Goal: Task Accomplishment & Management: Complete application form

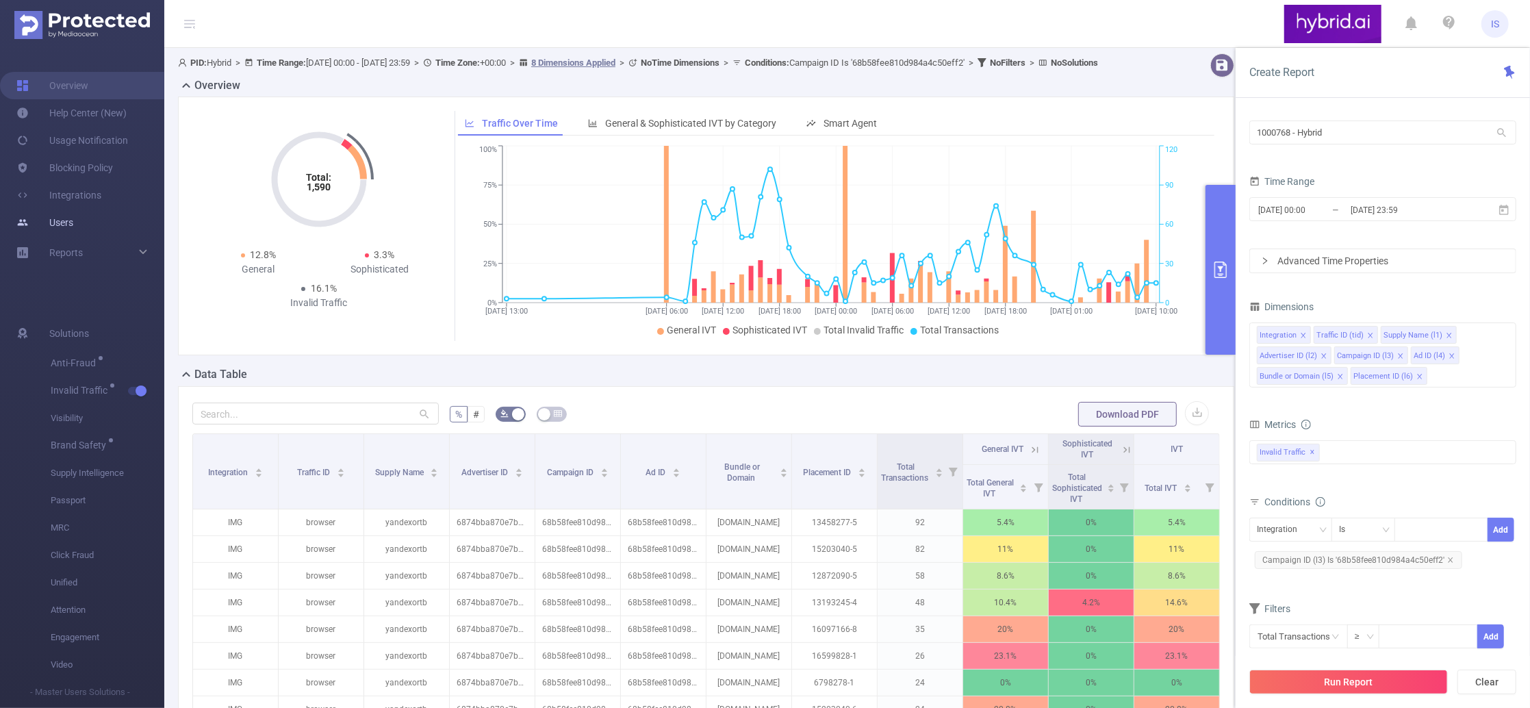
click at [66, 229] on link "Users" at bounding box center [44, 222] width 57 height 27
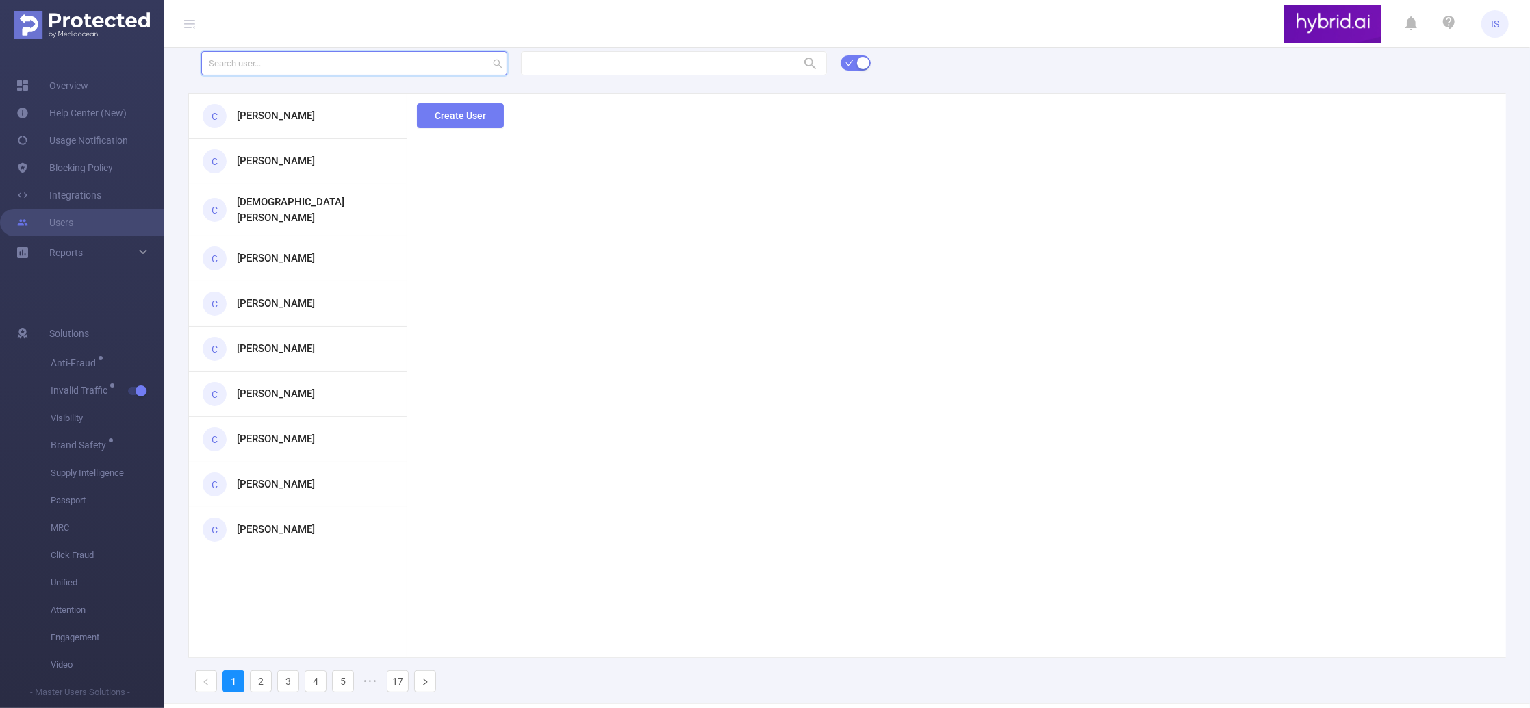
click at [278, 63] on input "text" at bounding box center [354, 63] width 306 height 24
paste input "[PERSON_NAME][EMAIL_ADDRESS]"
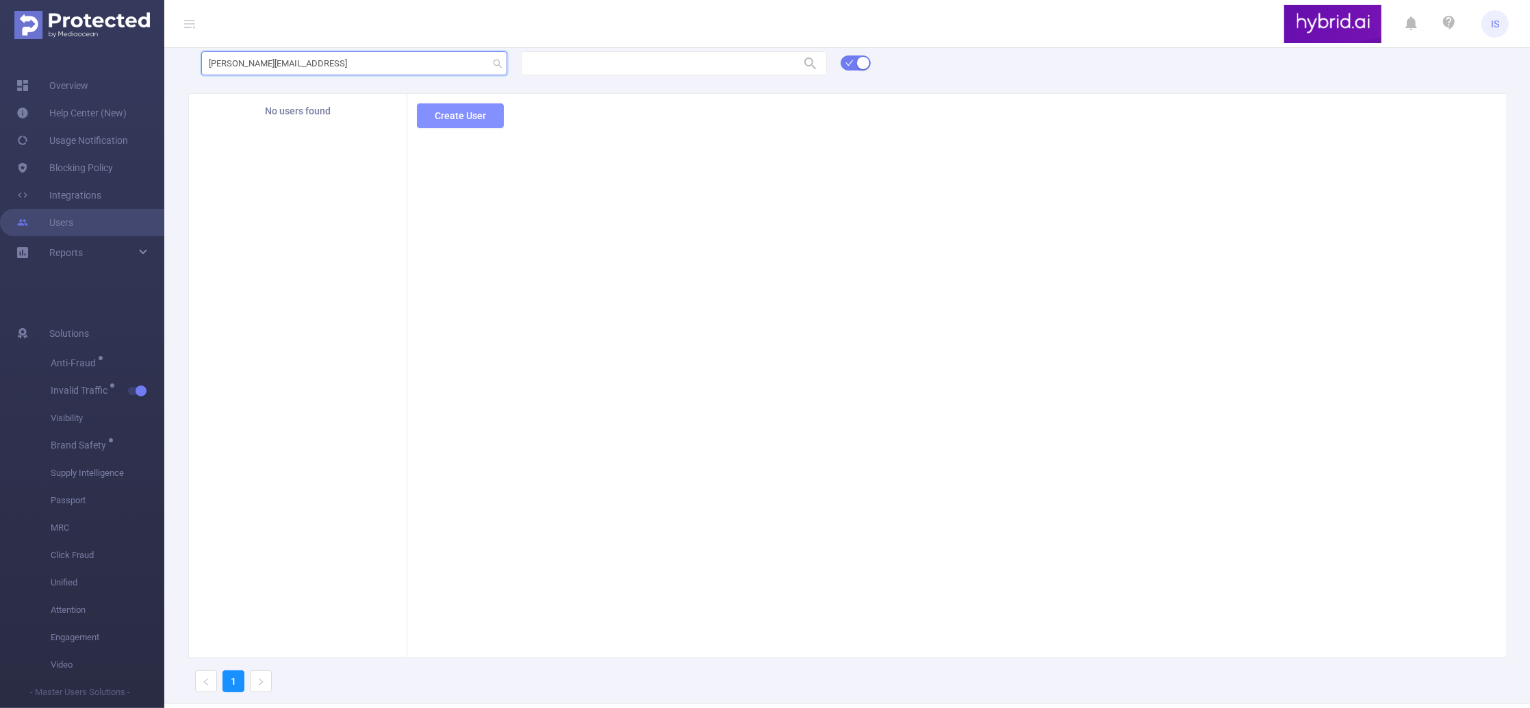
type input "[PERSON_NAME][EMAIL_ADDRESS]"
click at [452, 122] on button "Create User" at bounding box center [460, 115] width 87 height 25
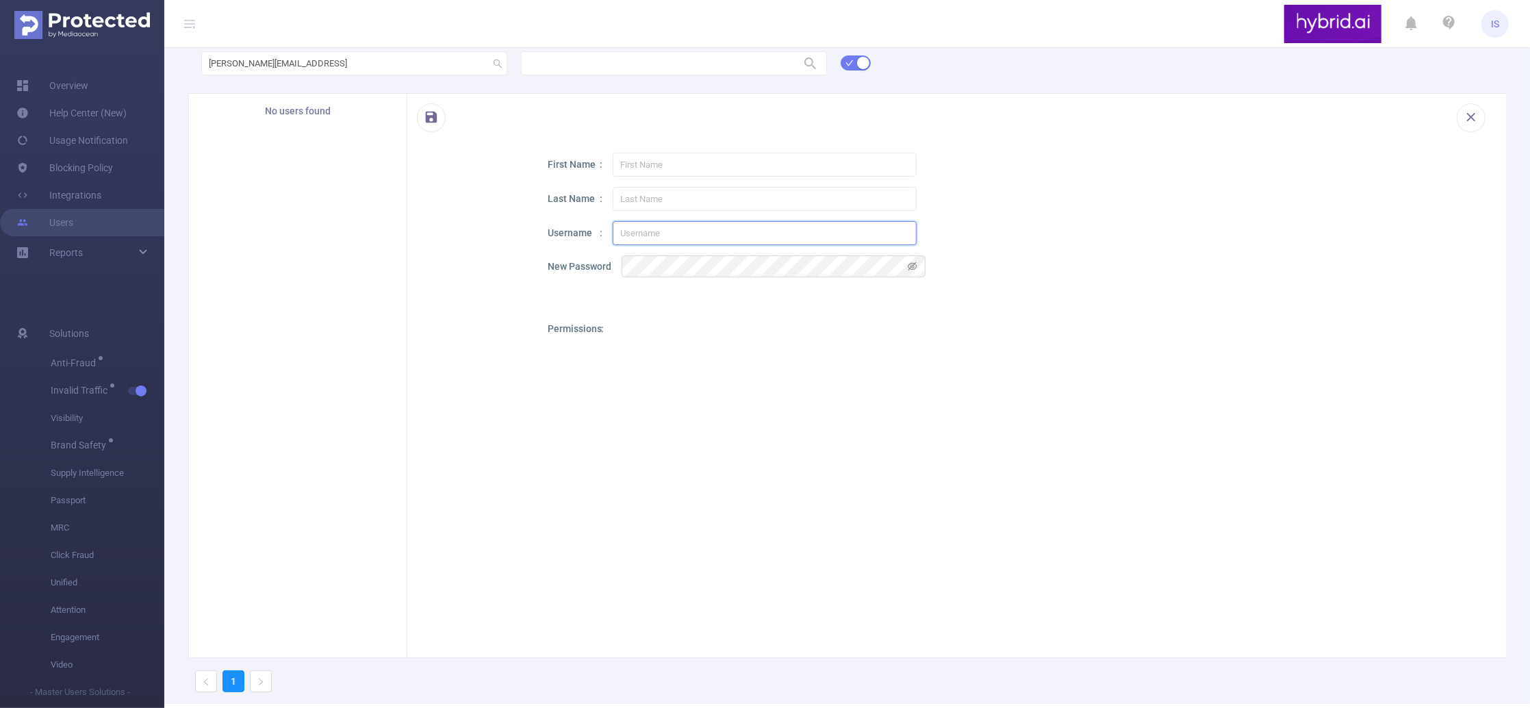
click at [675, 240] on input "text" at bounding box center [765, 233] width 304 height 24
paste input "[PERSON_NAME][EMAIL_ADDRESS]"
drag, startPoint x: 622, startPoint y: 235, endPoint x: 613, endPoint y: 235, distance: 9.6
click at [613, 235] on input "[PERSON_NAME][EMAIL_ADDRESS]" at bounding box center [765, 233] width 304 height 24
drag, startPoint x: 624, startPoint y: 234, endPoint x: 615, endPoint y: 234, distance: 9.6
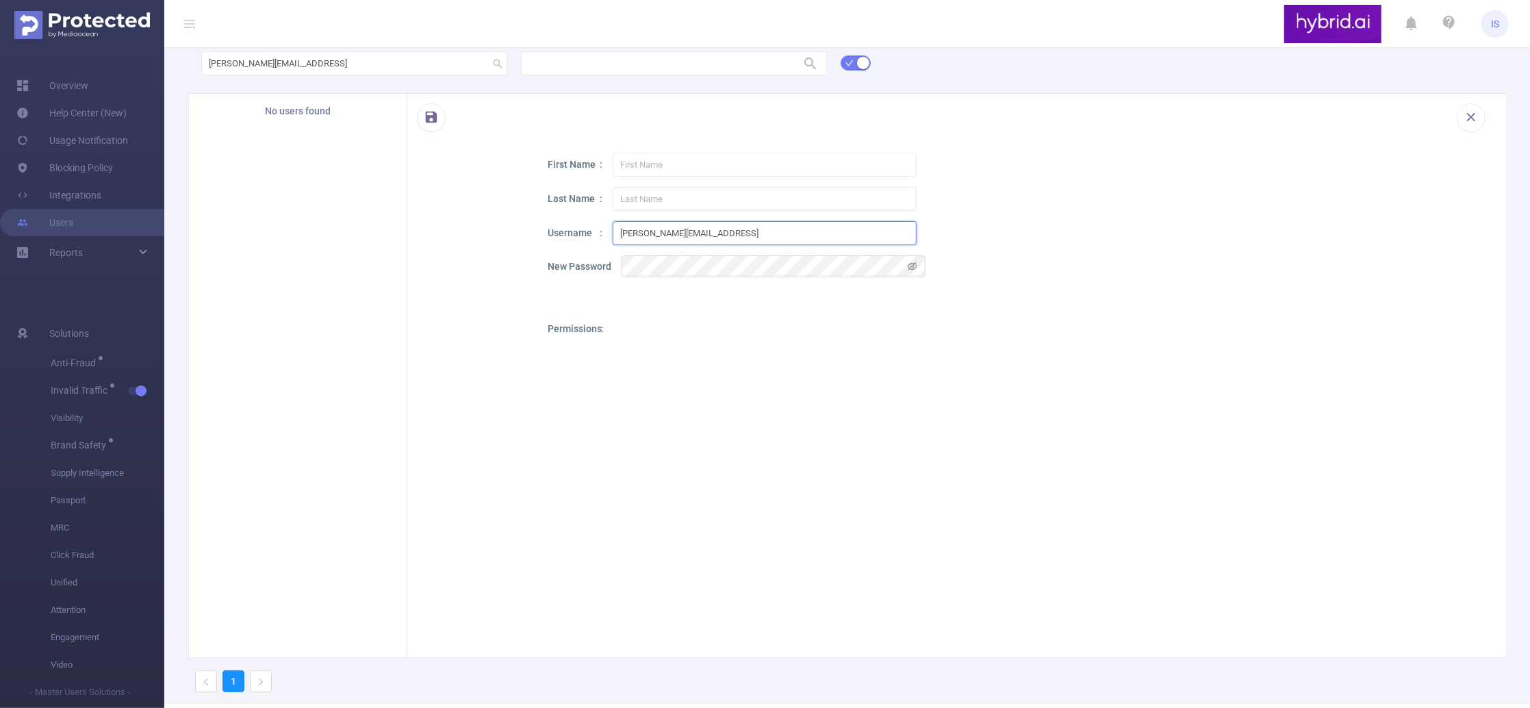
click at [615, 234] on input "[PERSON_NAME][EMAIL_ADDRESS]" at bounding box center [765, 233] width 304 height 24
type input "[PERSON_NAME][EMAIL_ADDRESS]"
click at [651, 162] on input "text" at bounding box center [765, 165] width 304 height 24
paste input "k"
type input "[PERSON_NAME]"
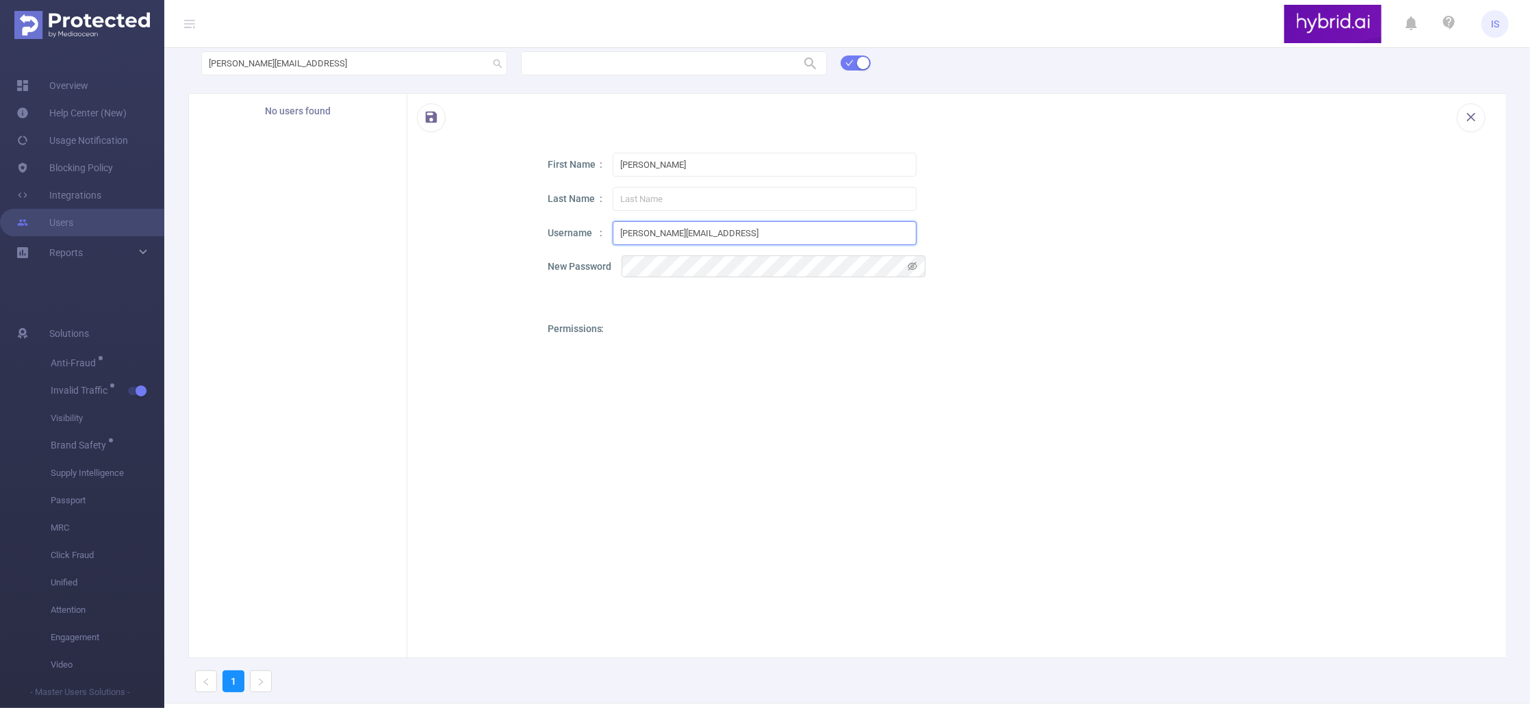
drag, startPoint x: 626, startPoint y: 233, endPoint x: 661, endPoint y: 230, distance: 35.0
click at [661, 230] on input "[PERSON_NAME][EMAIL_ADDRESS]" at bounding box center [765, 233] width 304 height 24
click at [646, 201] on input "text" at bounding box center [765, 199] width 304 height 24
paste input "grigoreva"
drag, startPoint x: 622, startPoint y: 201, endPoint x: 613, endPoint y: 201, distance: 9.6
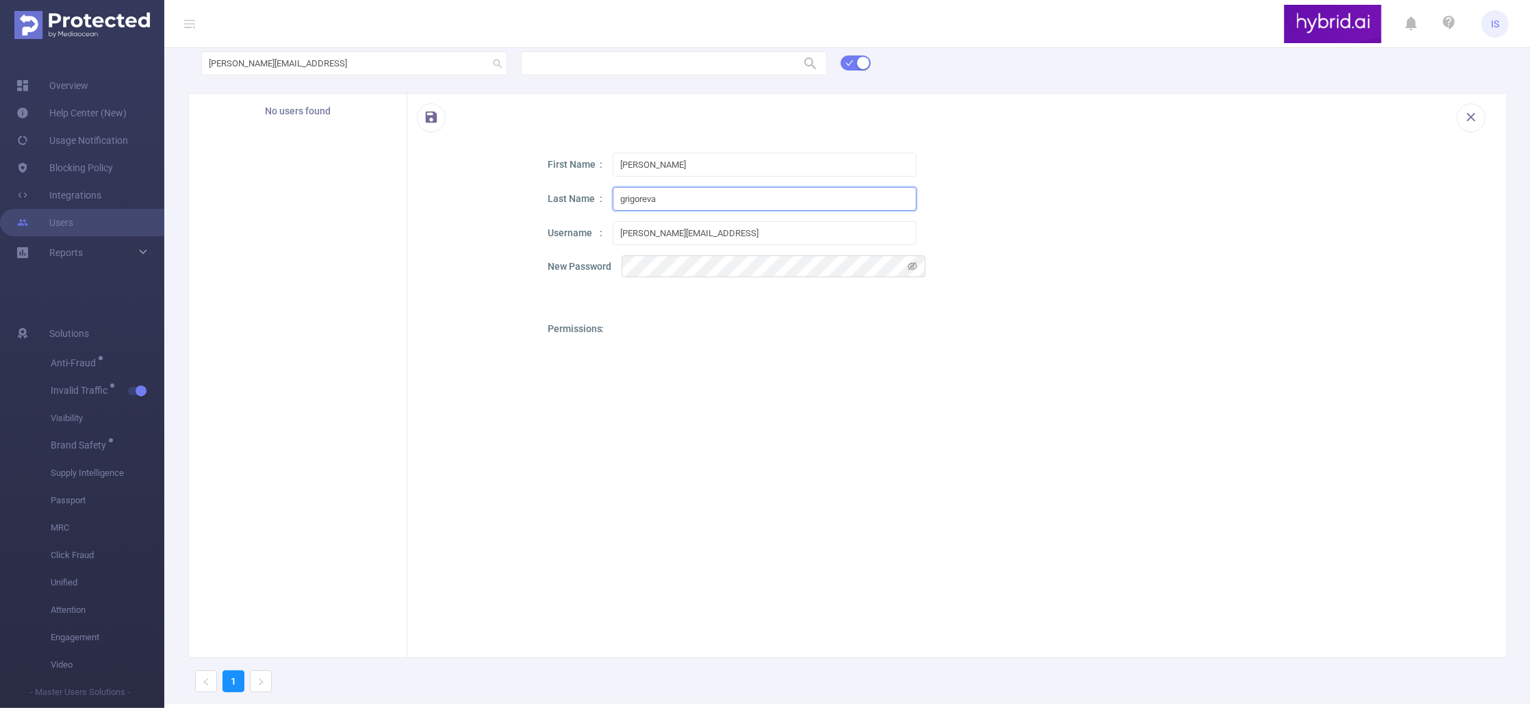
click at [613, 201] on input "grigoreva" at bounding box center [765, 199] width 304 height 24
type input "[PERSON_NAME]"
click at [697, 338] on div at bounding box center [766, 510] width 304 height 377
click at [622, 351] on div at bounding box center [766, 510] width 304 height 377
click at [909, 263] on icon "icon: eye-invisible" at bounding box center [913, 267] width 10 height 10
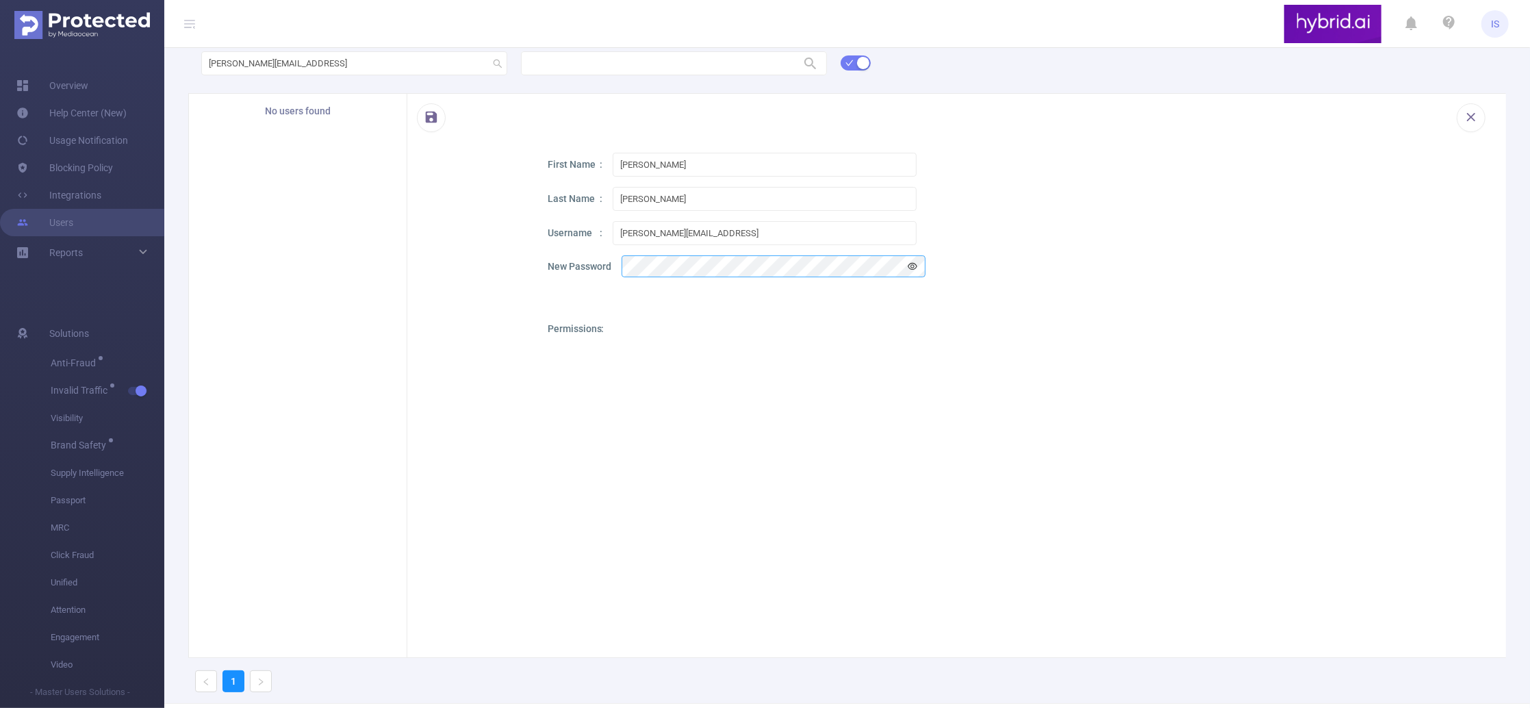
click at [902, 337] on div at bounding box center [766, 510] width 304 height 377
click at [625, 351] on div at bounding box center [766, 510] width 304 height 377
click at [580, 322] on p "Permissions" at bounding box center [576, 329] width 56 height 14
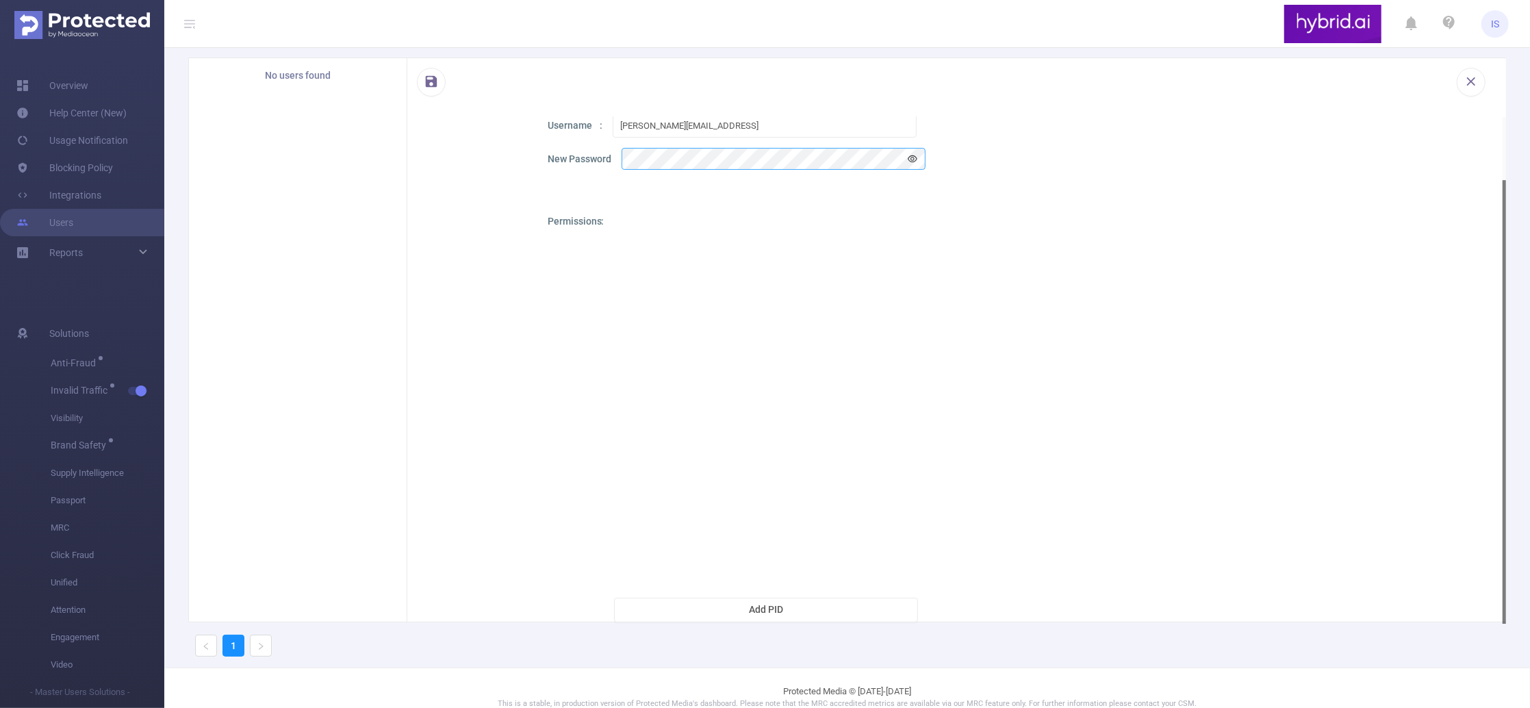
scroll to position [53, 0]
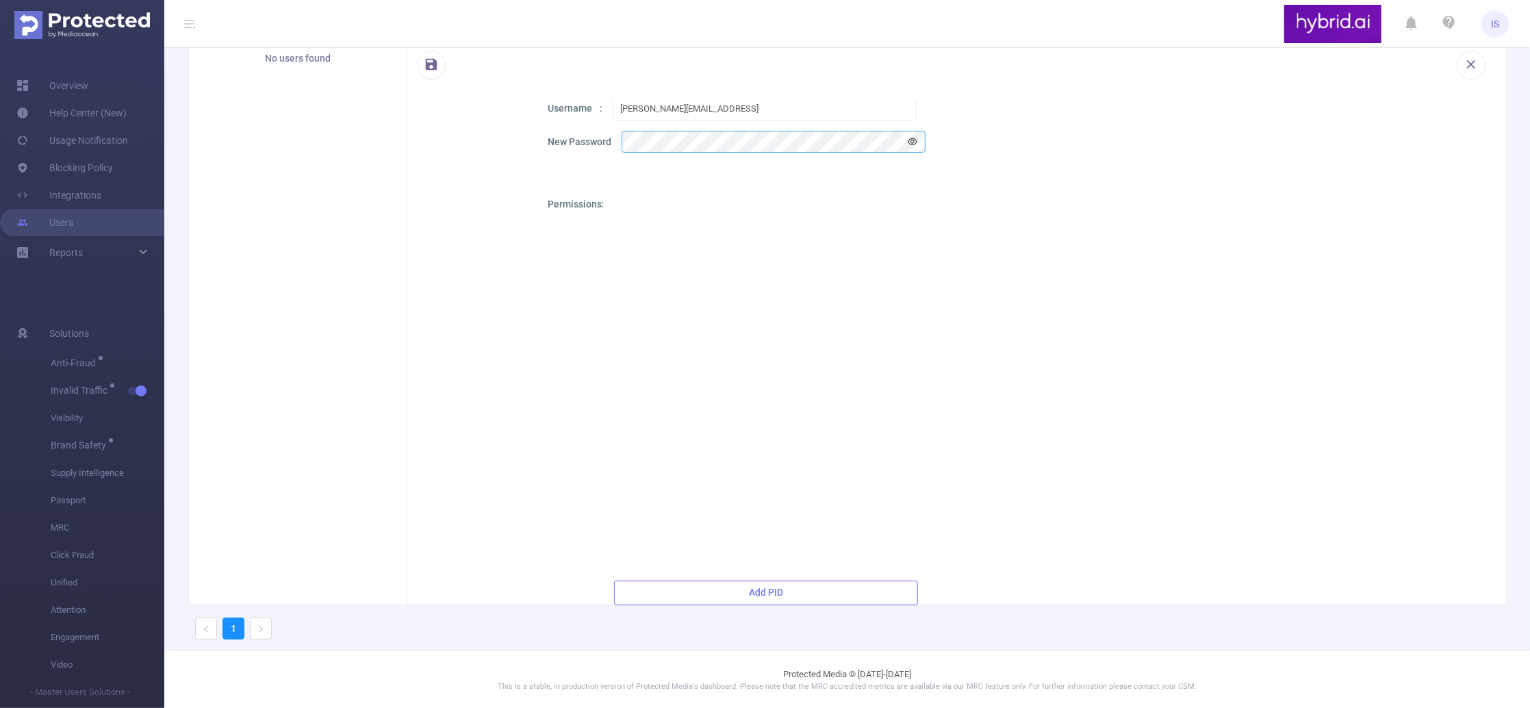
click at [757, 590] on button "Add PID" at bounding box center [766, 593] width 304 height 25
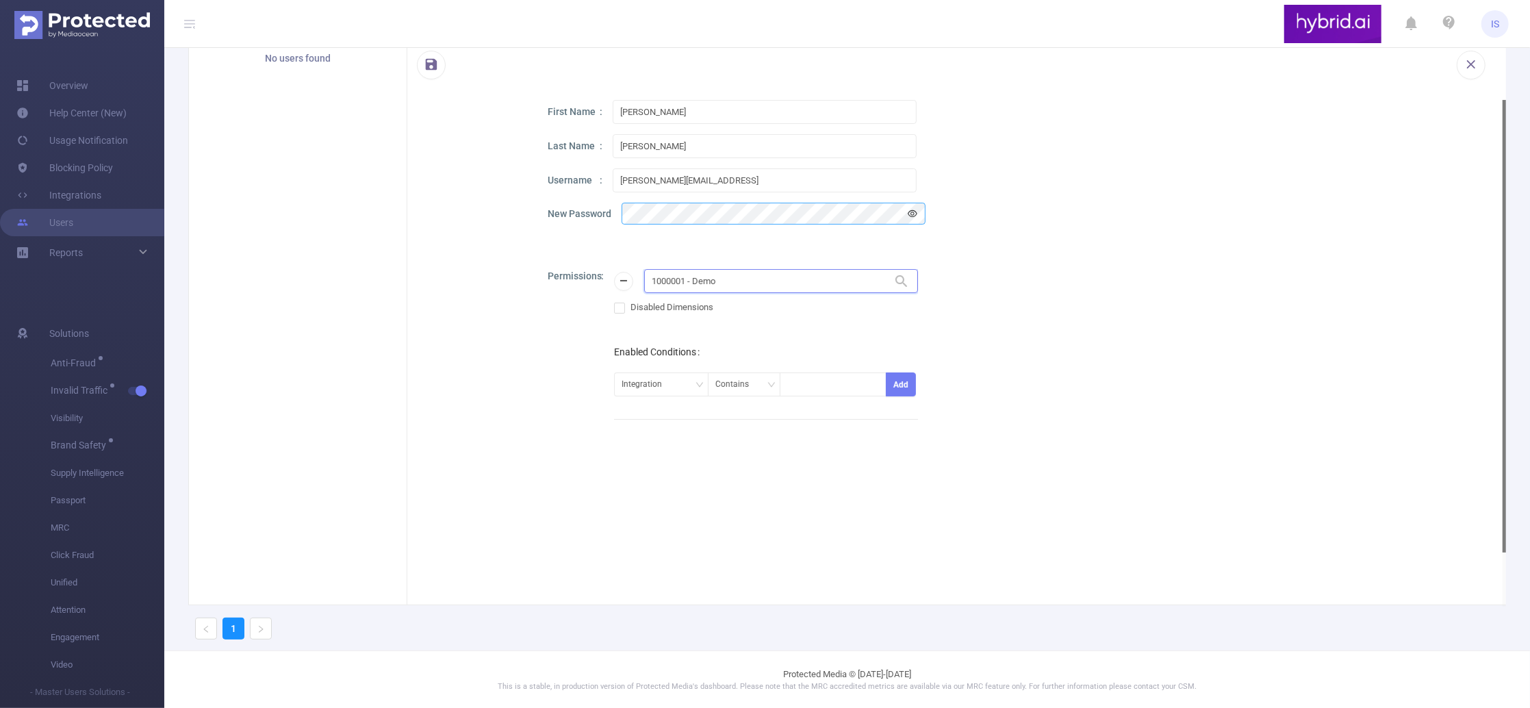
drag, startPoint x: 678, startPoint y: 284, endPoint x: 446, endPoint y: 275, distance: 233.0
click at [446, 275] on div "First Name [PERSON_NAME] Last Name [PERSON_NAME] Username [PERSON_NAME][EMAIL_A…" at bounding box center [956, 393] width 1099 height 587
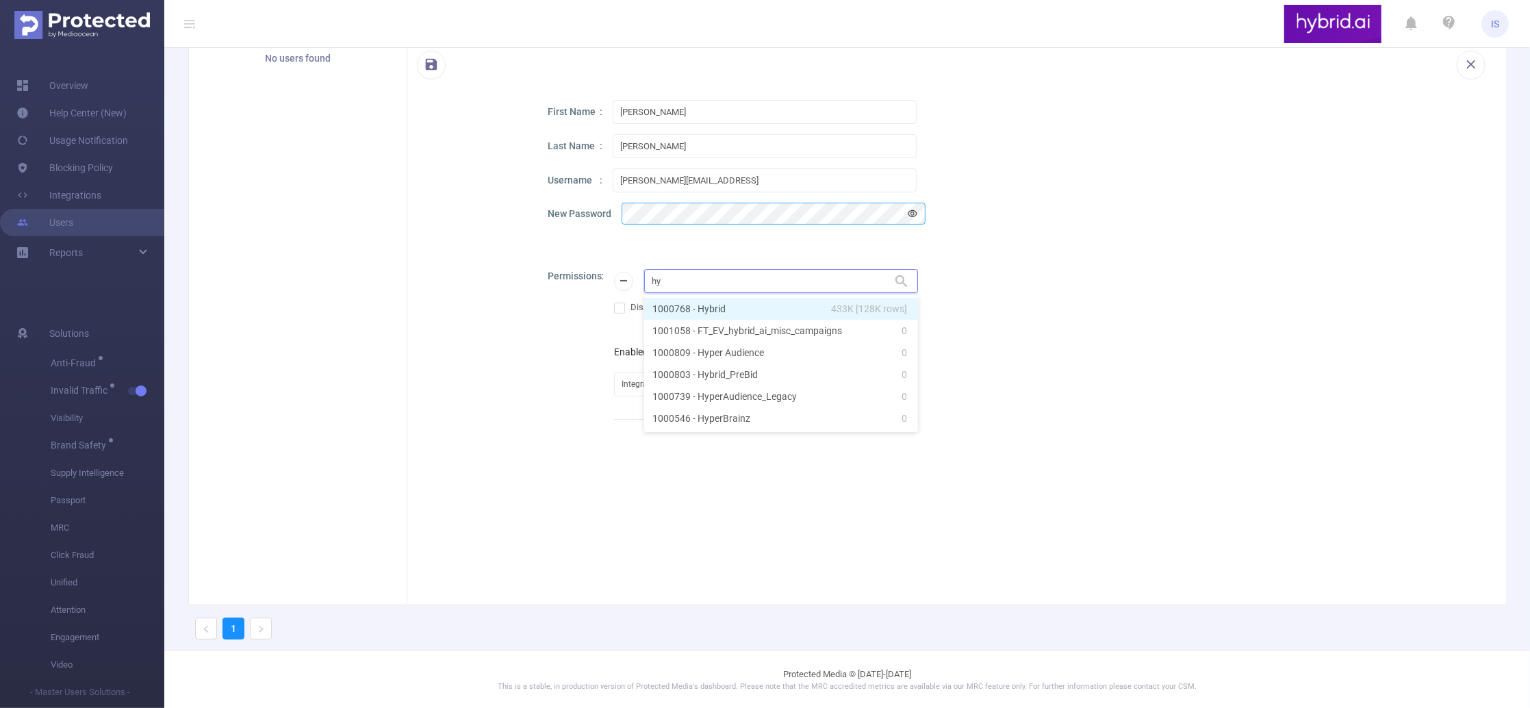
type input "hyb"
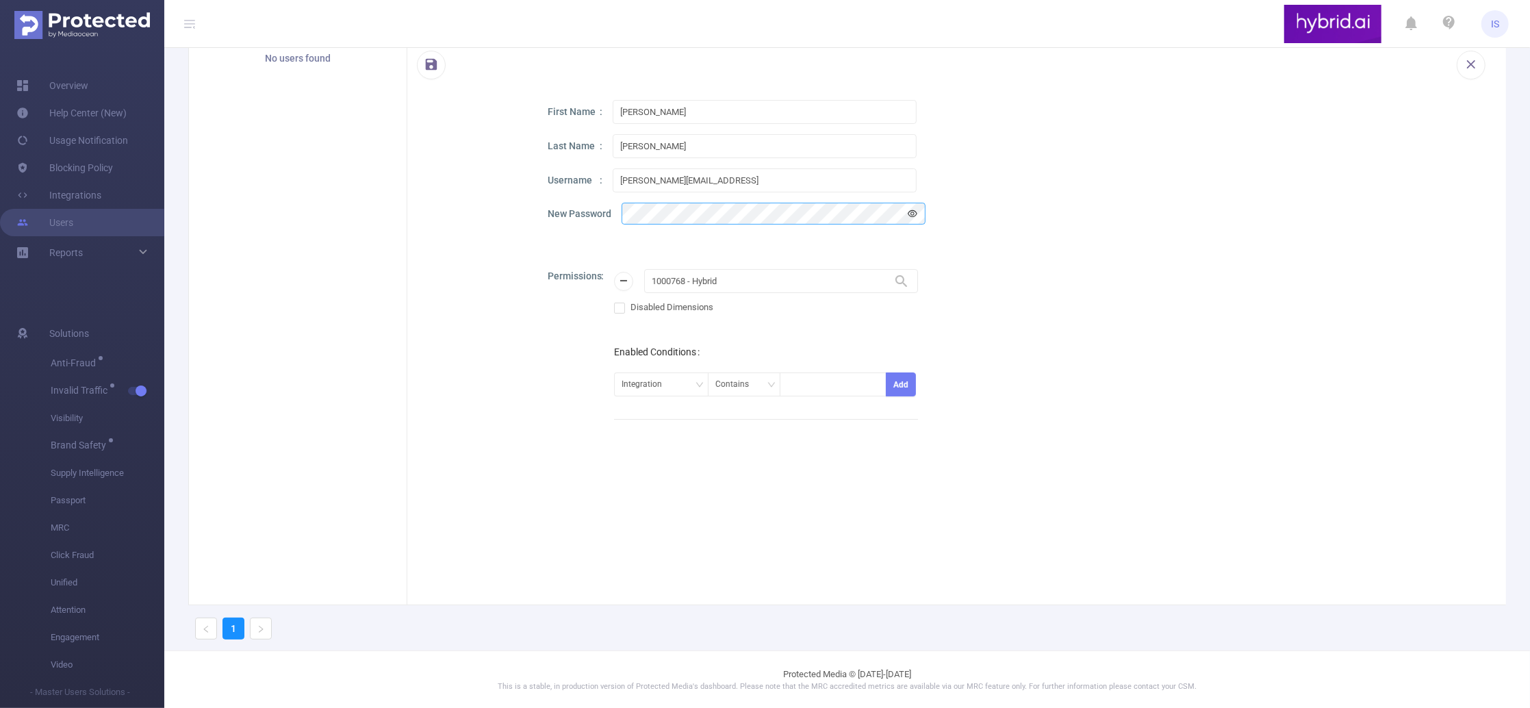
click at [1017, 305] on div "Permissions 1000768 - Hybrid 1000768 - Hybrid Disabled Dimensions Enabled Condi…" at bounding box center [1015, 473] width 934 height 408
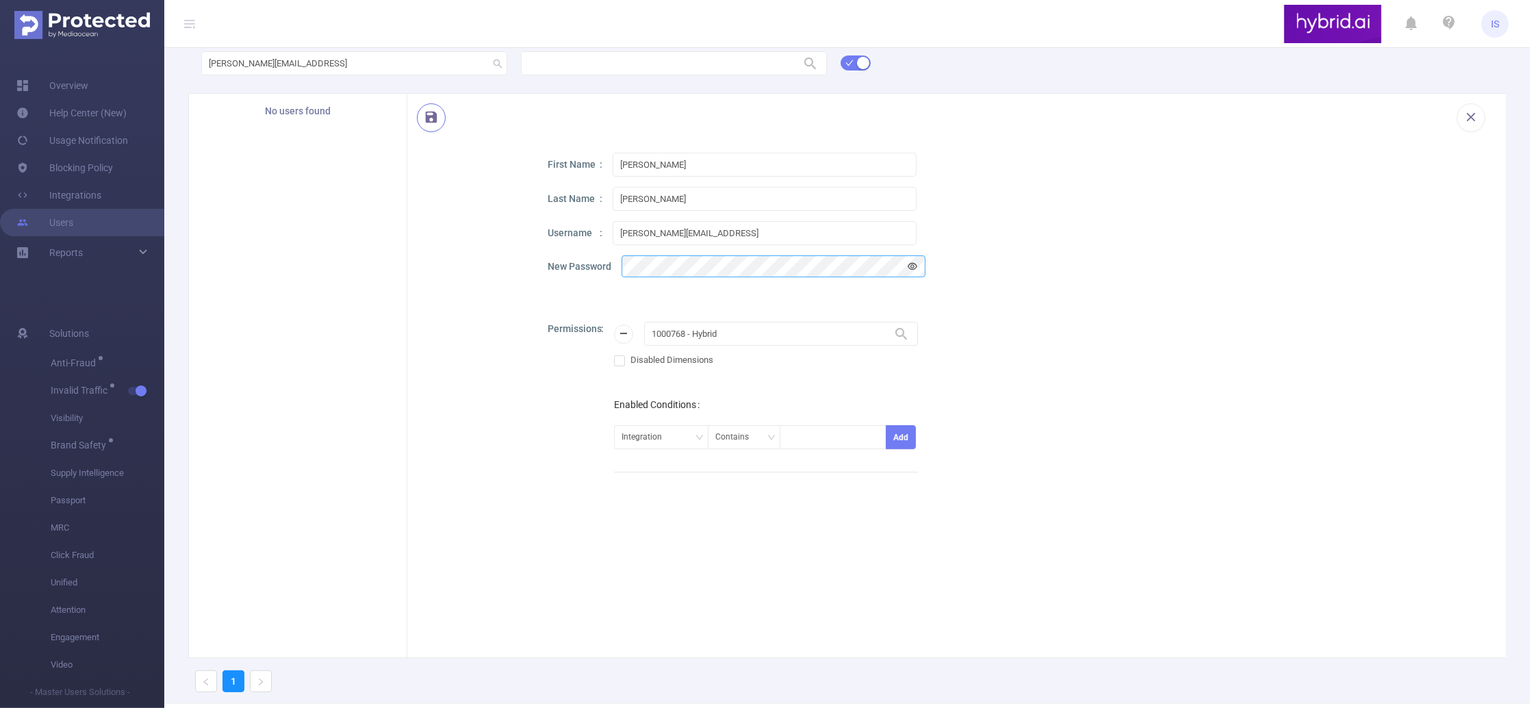
click at [435, 124] on button "button" at bounding box center [431, 117] width 29 height 29
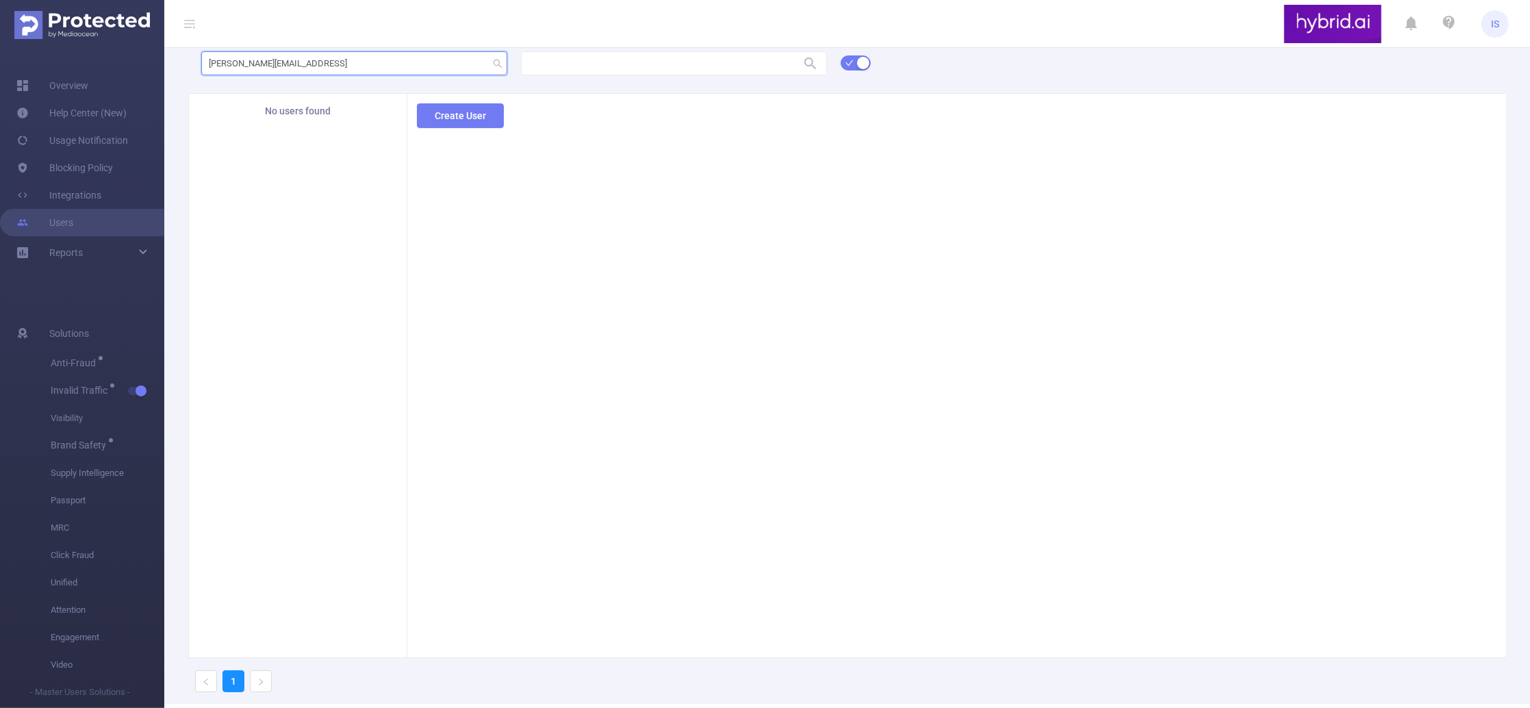
drag, startPoint x: 380, startPoint y: 55, endPoint x: 133, endPoint y: 55, distance: 246.5
click at [133, 55] on section "Overview Help Center (New) Usage Notification Blocking Policy Integrations User…" at bounding box center [765, 354] width 1530 height 708
